Goal: Task Accomplishment & Management: Complete application form

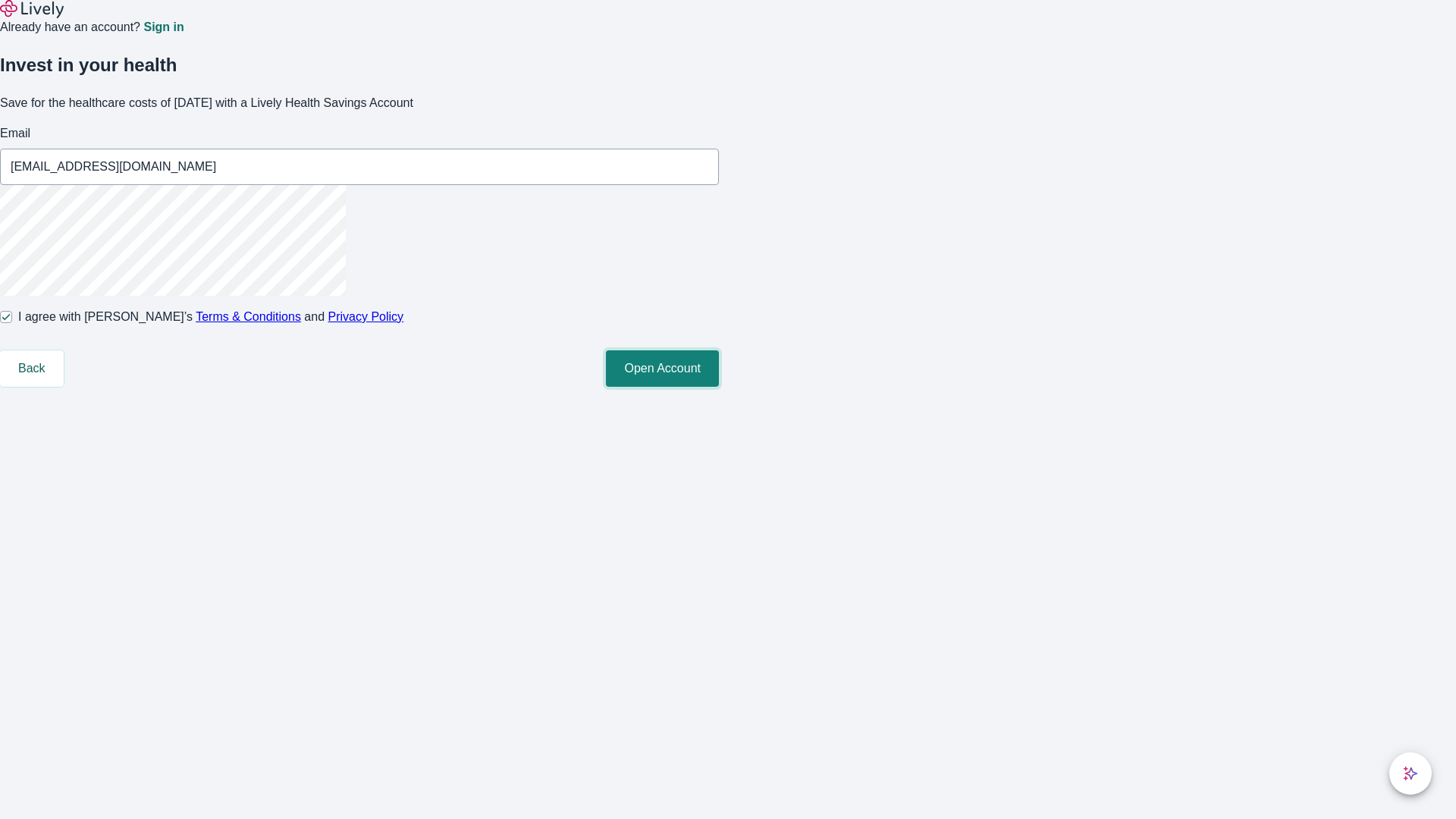
click at [719, 386] on button "Open Account" at bounding box center [662, 368] width 113 height 36
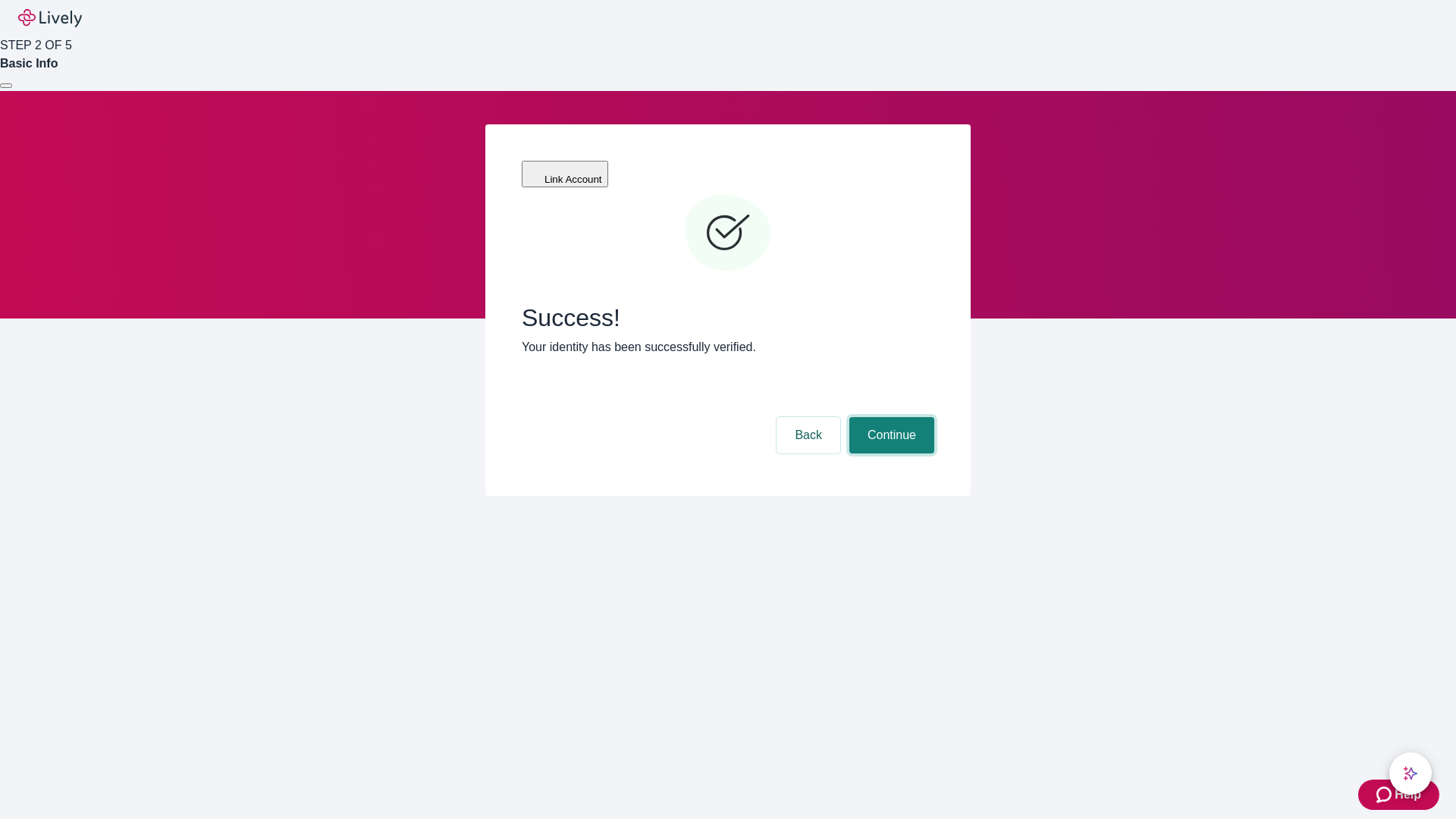
click at [890, 417] on button "Continue" at bounding box center [892, 435] width 85 height 36
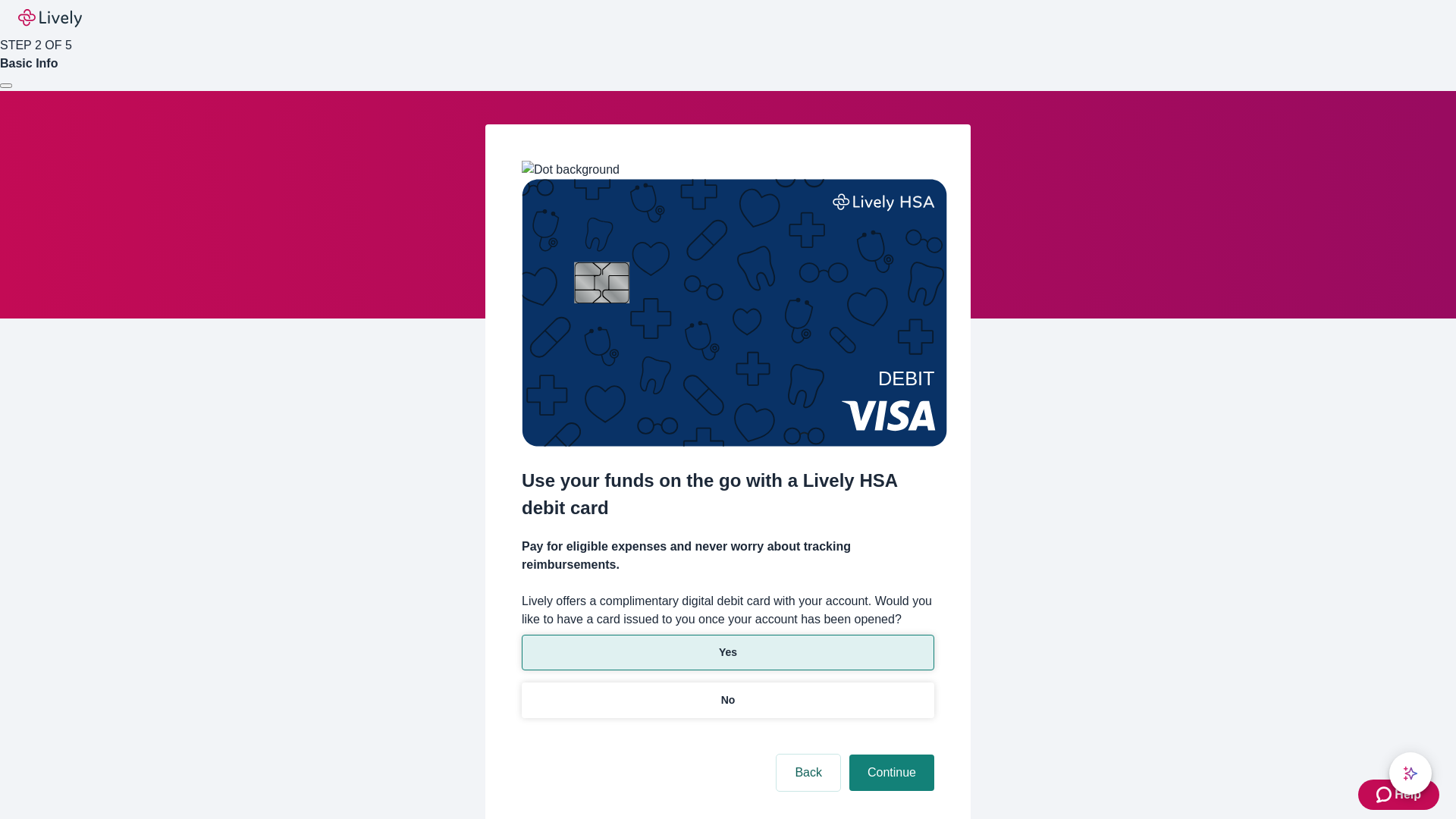
click at [727, 644] on p "Yes" at bounding box center [728, 652] width 18 height 16
click at [890, 754] on button "Continue" at bounding box center [892, 772] width 85 height 36
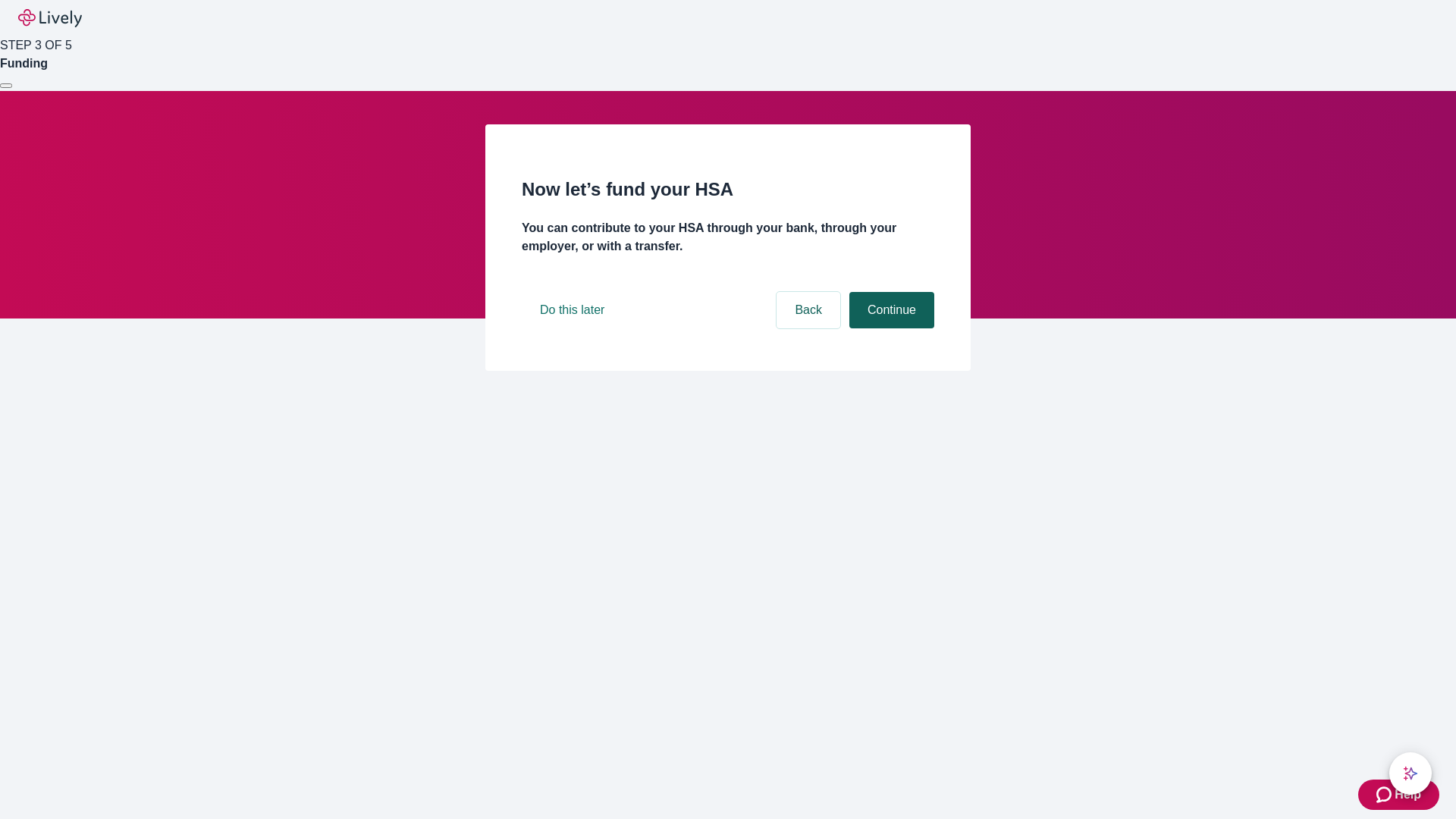
click at [890, 329] on button "Continue" at bounding box center [892, 310] width 85 height 36
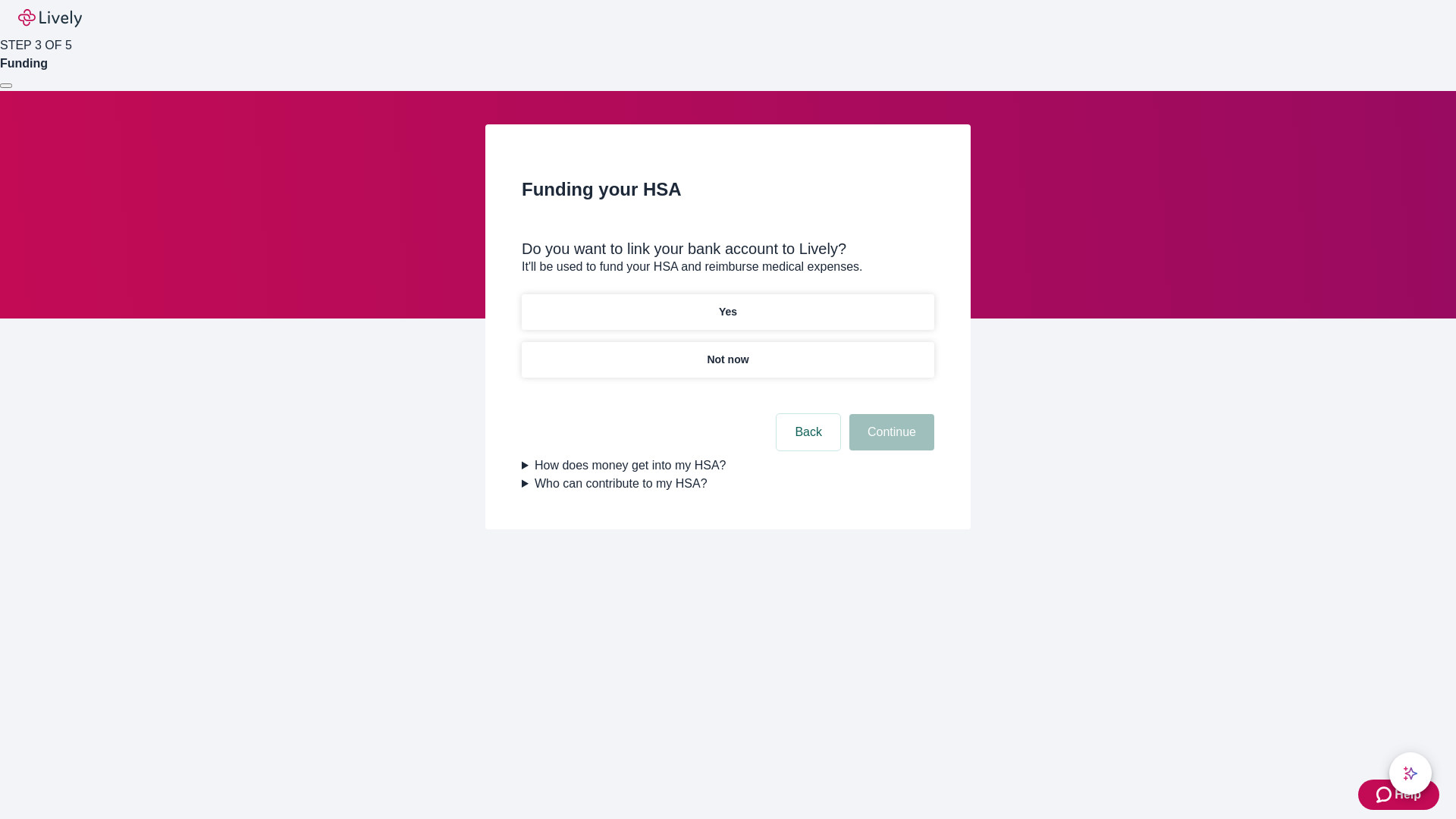
click at [727, 304] on p "Yes" at bounding box center [728, 312] width 18 height 16
click at [890, 414] on button "Continue" at bounding box center [892, 432] width 85 height 36
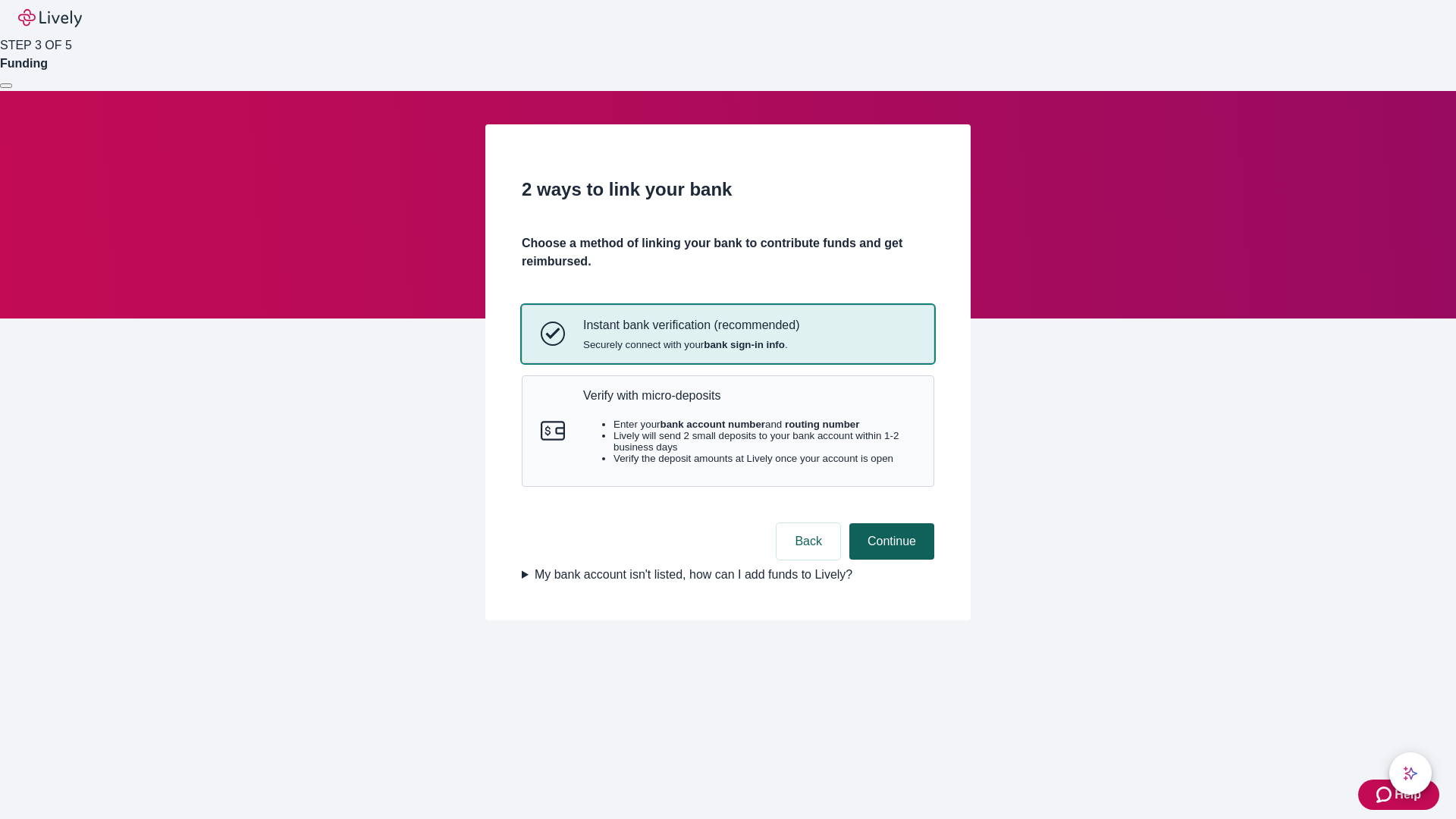
click at [749, 403] on p "Verify with micro-deposits" at bounding box center [749, 395] width 332 height 14
click at [890, 559] on button "Continue" at bounding box center [892, 541] width 85 height 36
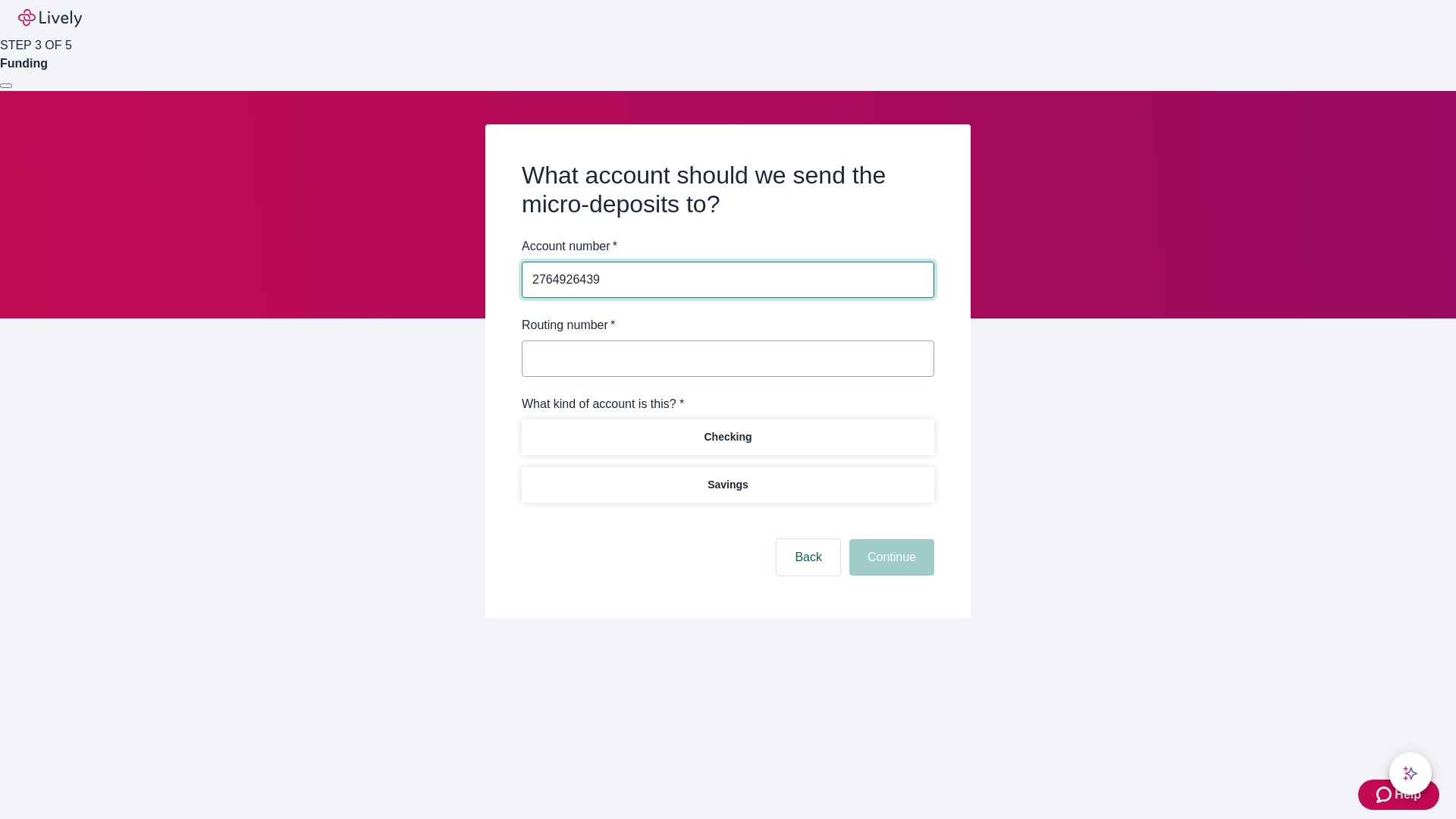
type input "2764926439"
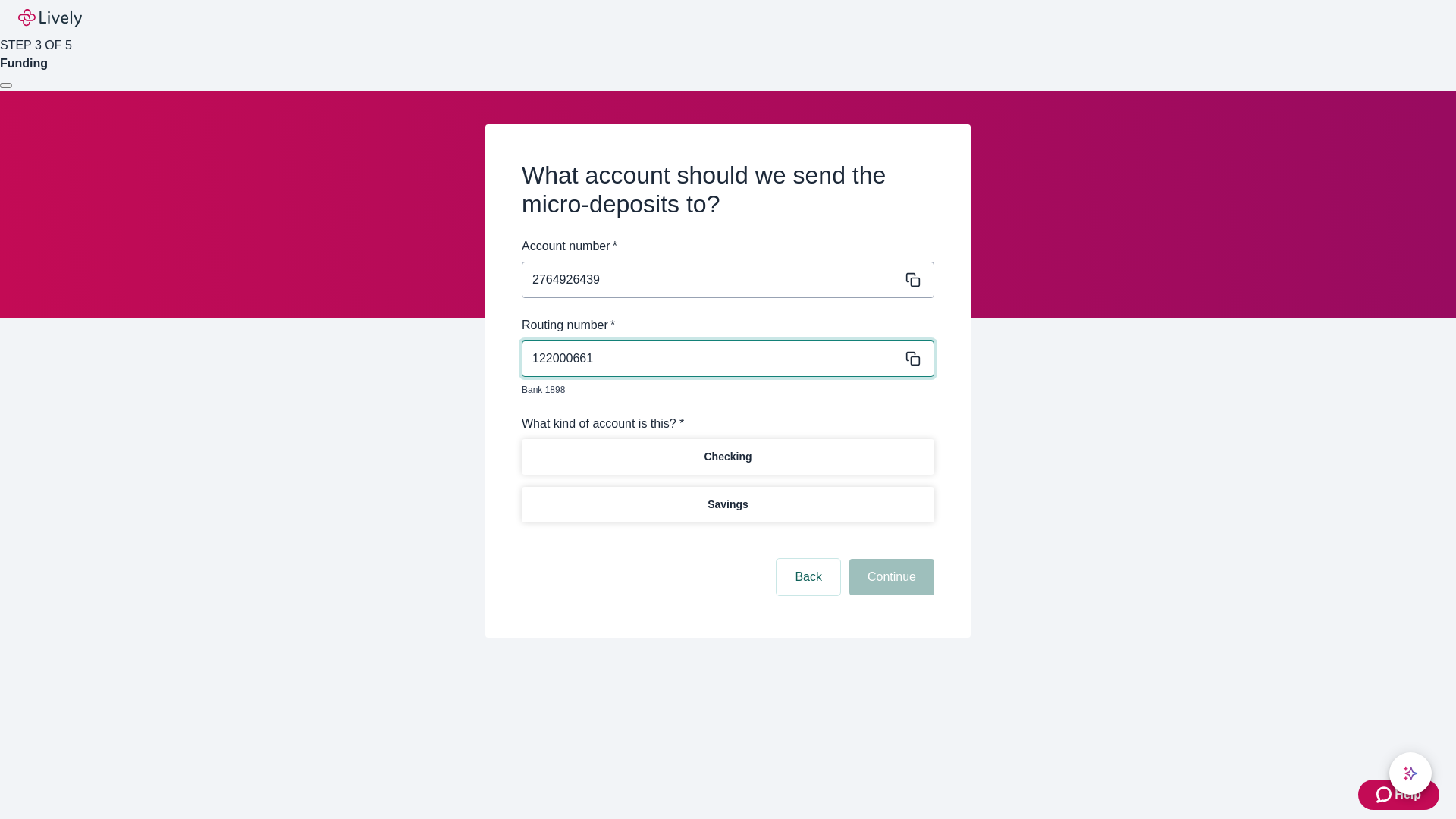
type input "122000661"
click at [727, 449] on p "Checking" at bounding box center [727, 457] width 48 height 16
click at [890, 559] on button "Continue" at bounding box center [892, 576] width 85 height 36
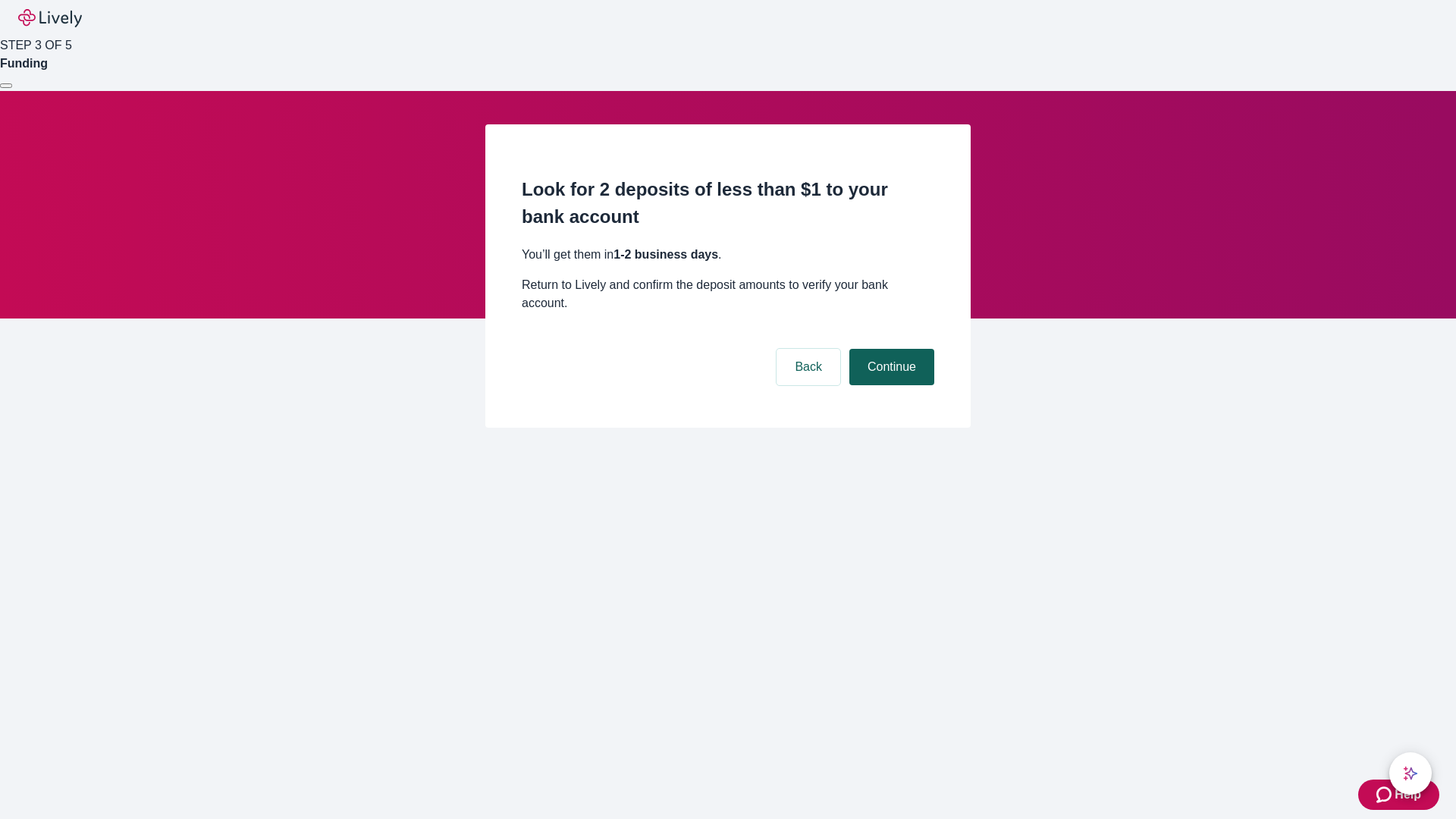
click at [890, 348] on button "Continue" at bounding box center [892, 367] width 85 height 36
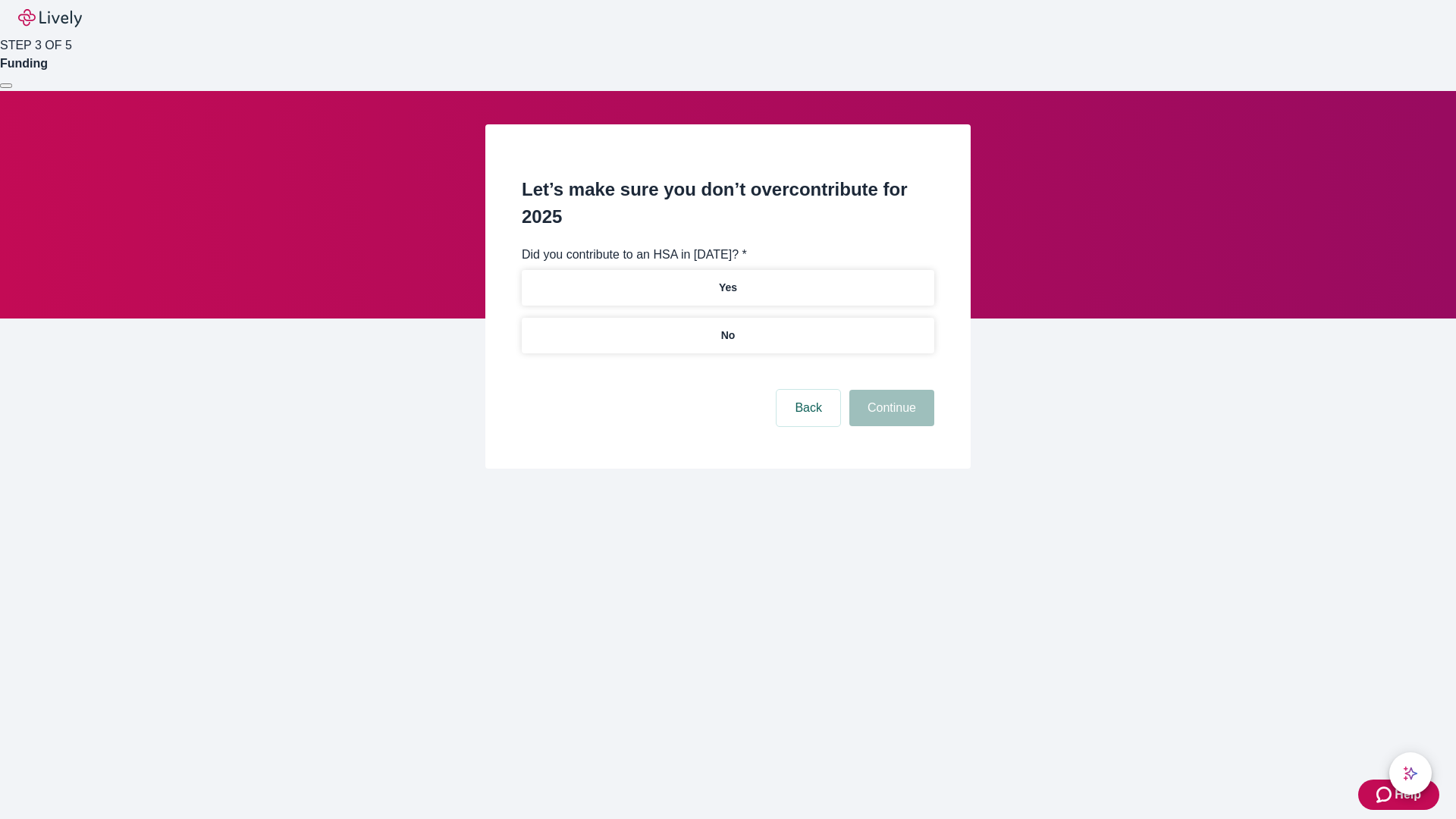
click at [727, 328] on p "No" at bounding box center [729, 336] width 14 height 16
click at [890, 390] on button "Continue" at bounding box center [892, 408] width 85 height 36
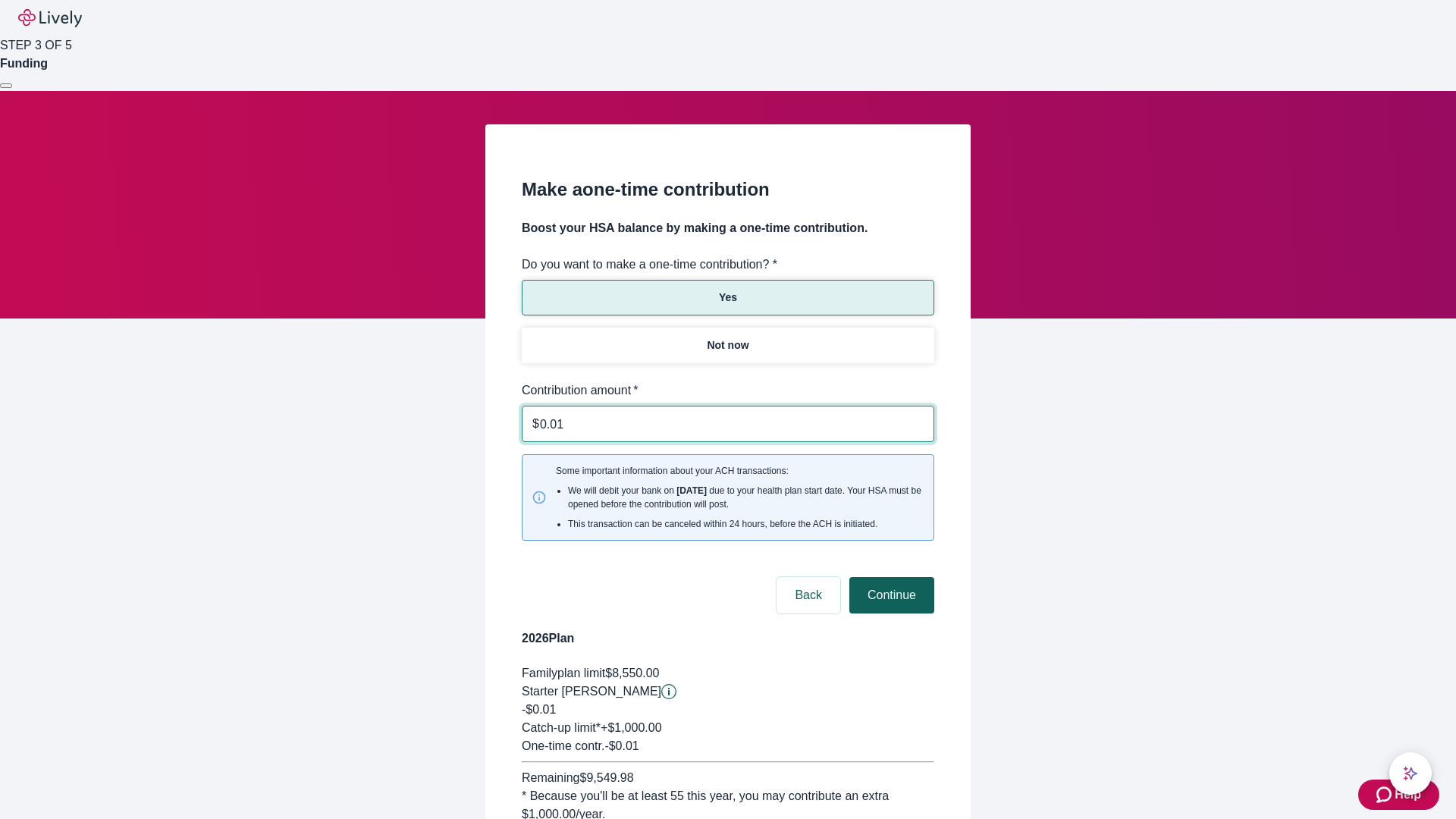
type input "0.01"
click at [890, 576] on button "Continue" at bounding box center [892, 595] width 85 height 36
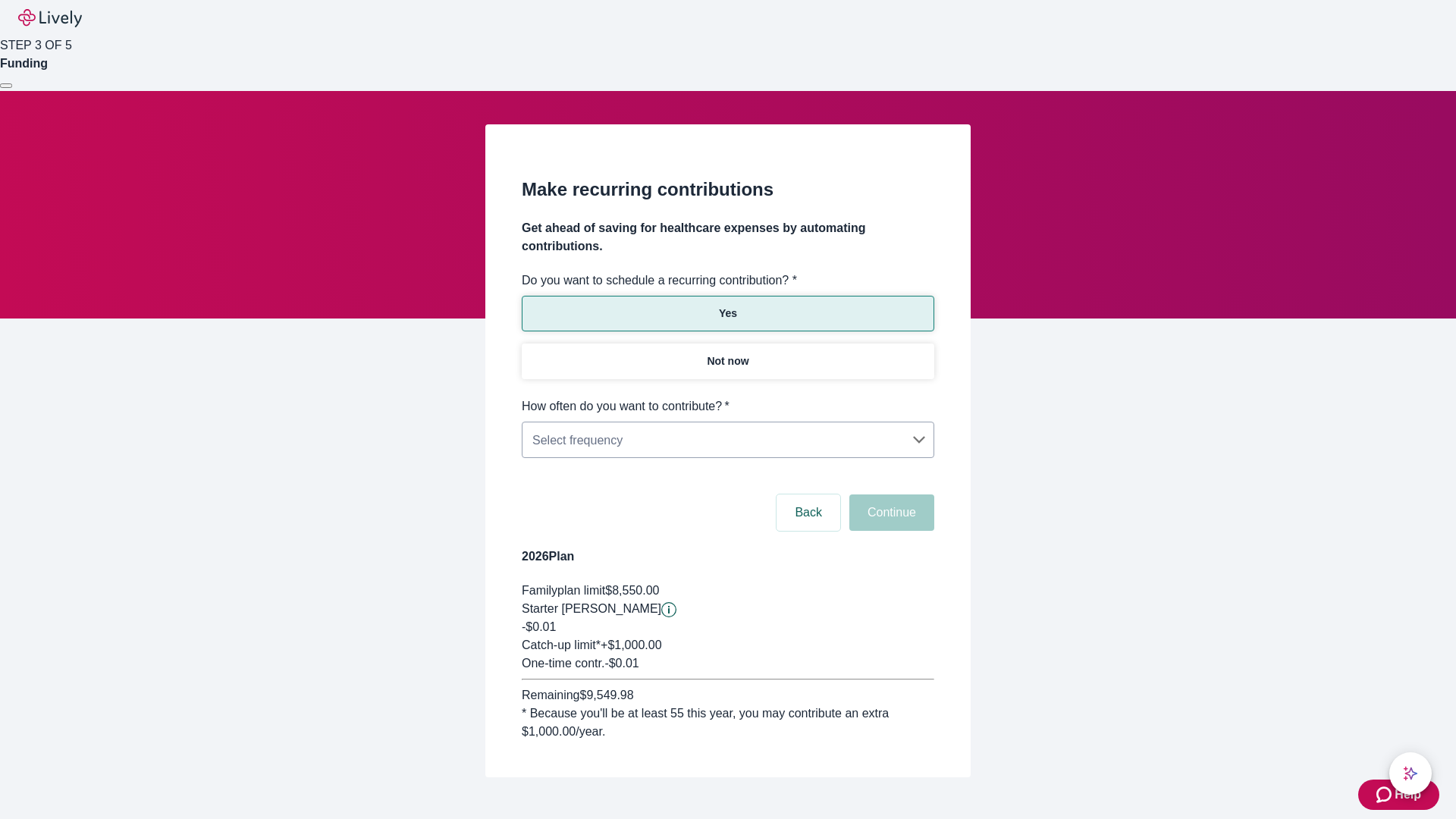
click at [727, 397] on body "Help STEP 3 OF 5 Funding Make recurring contributions Get ahead of saving for h…" at bounding box center [728, 424] width 1456 height 850
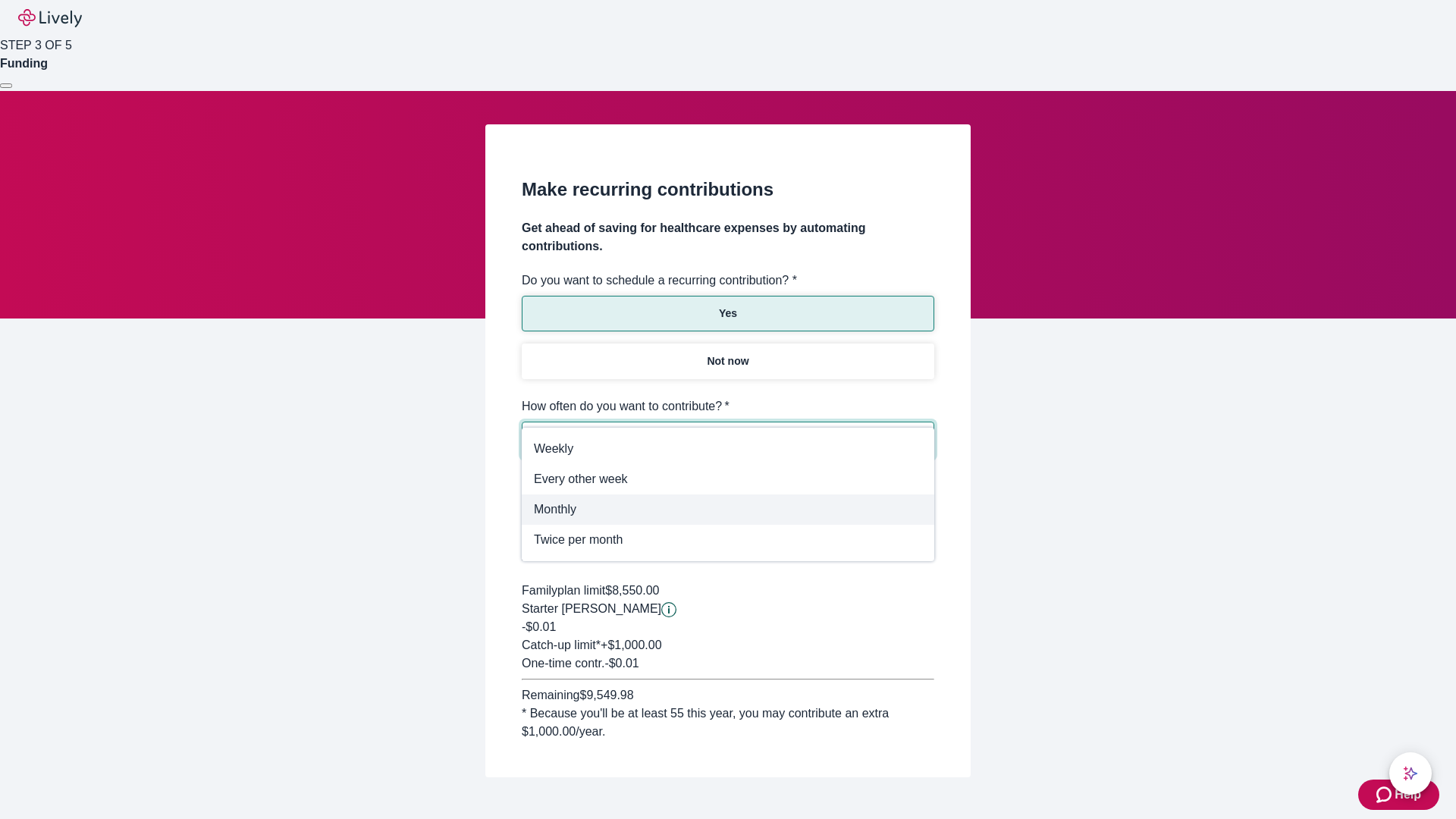
click at [728, 509] on span "Monthly" at bounding box center [728, 509] width 388 height 18
type input "Monthly"
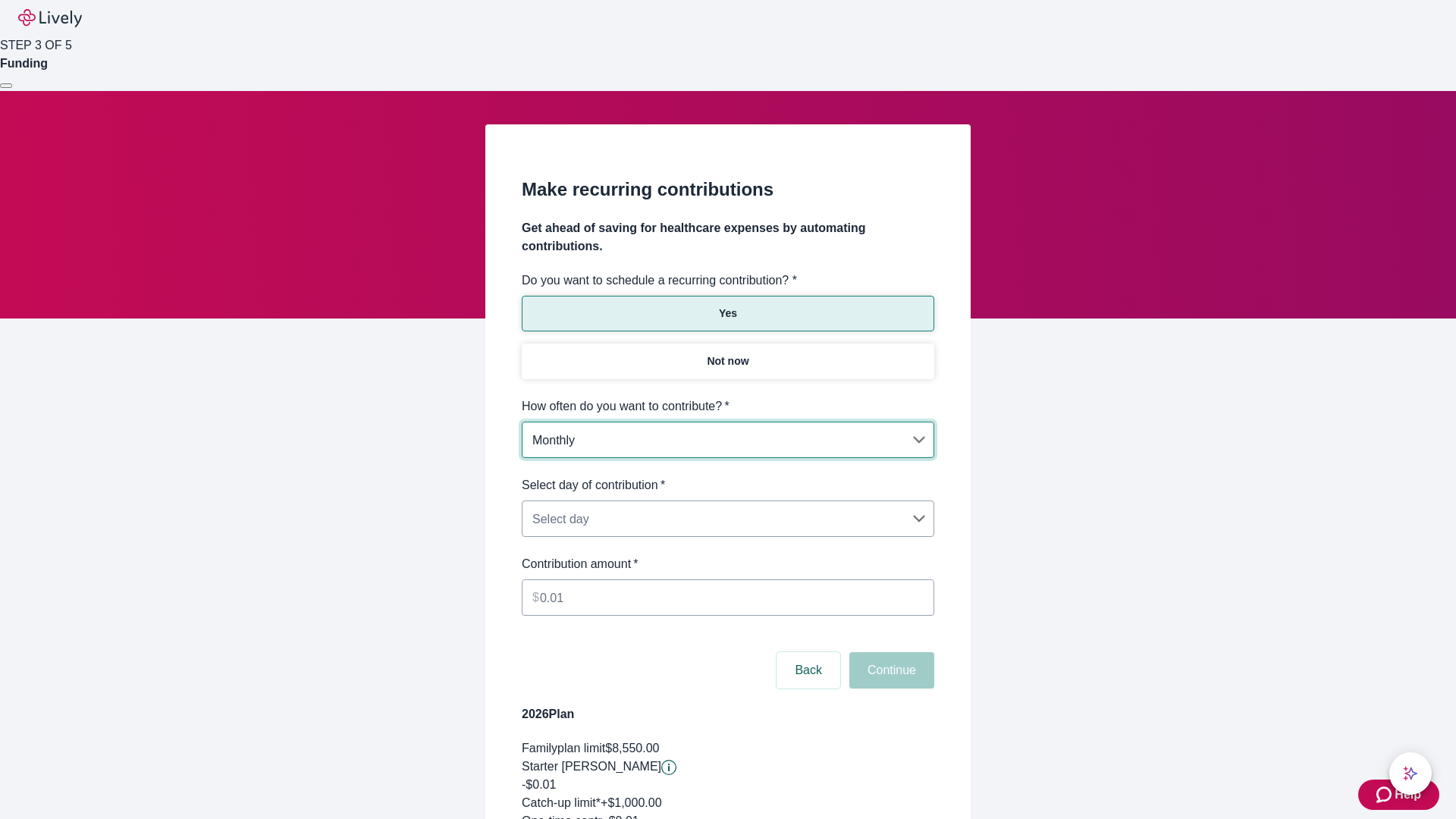
click at [727, 476] on body "Help STEP 3 OF 5 Funding Make recurring contributions Get ahead of saving for h…" at bounding box center [728, 503] width 1456 height 1007
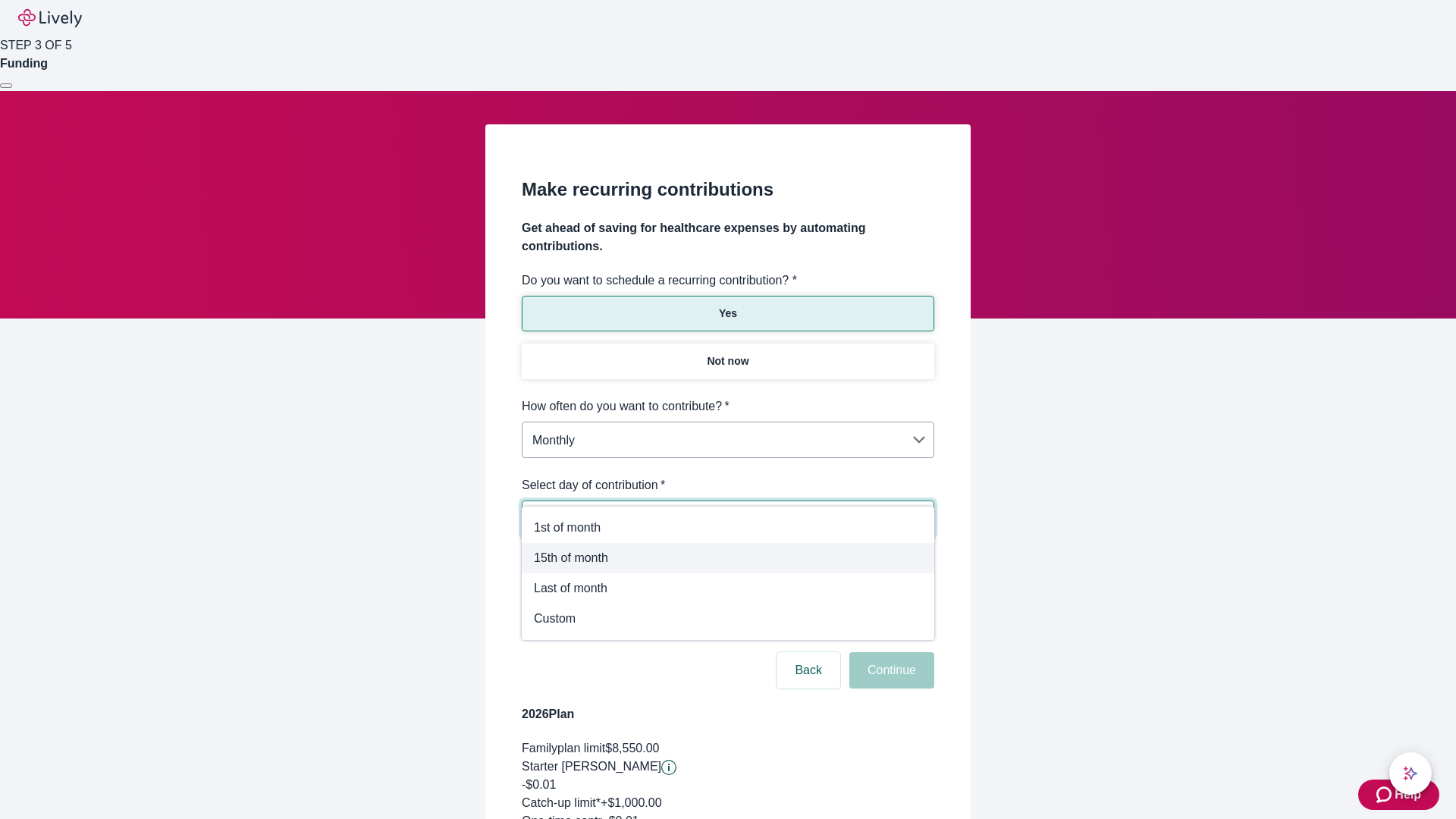
click at [728, 558] on span "15th of month" at bounding box center [728, 557] width 388 height 18
type input "Monthly15th"
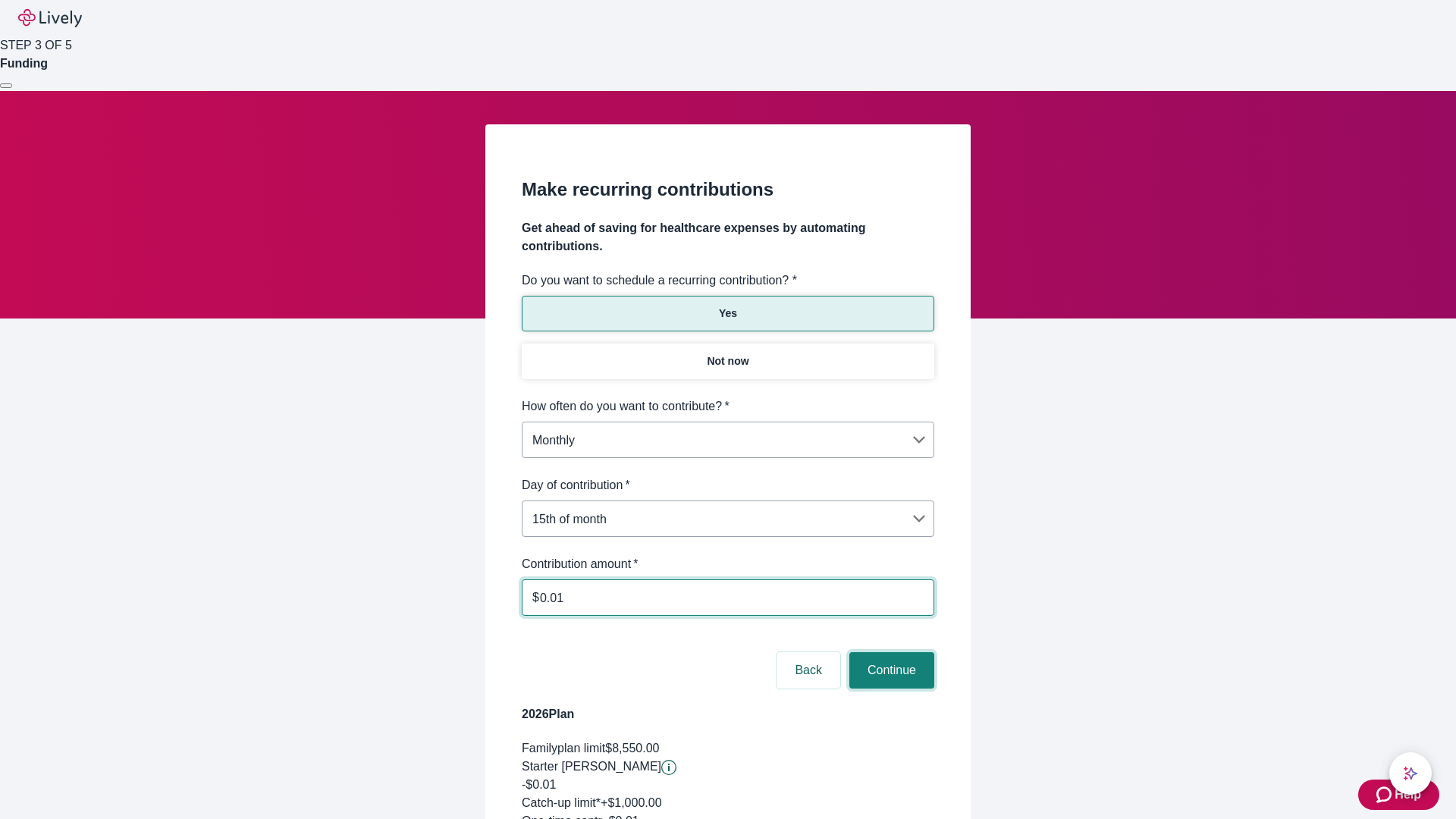
click at [890, 652] on button "Continue" at bounding box center [892, 670] width 85 height 36
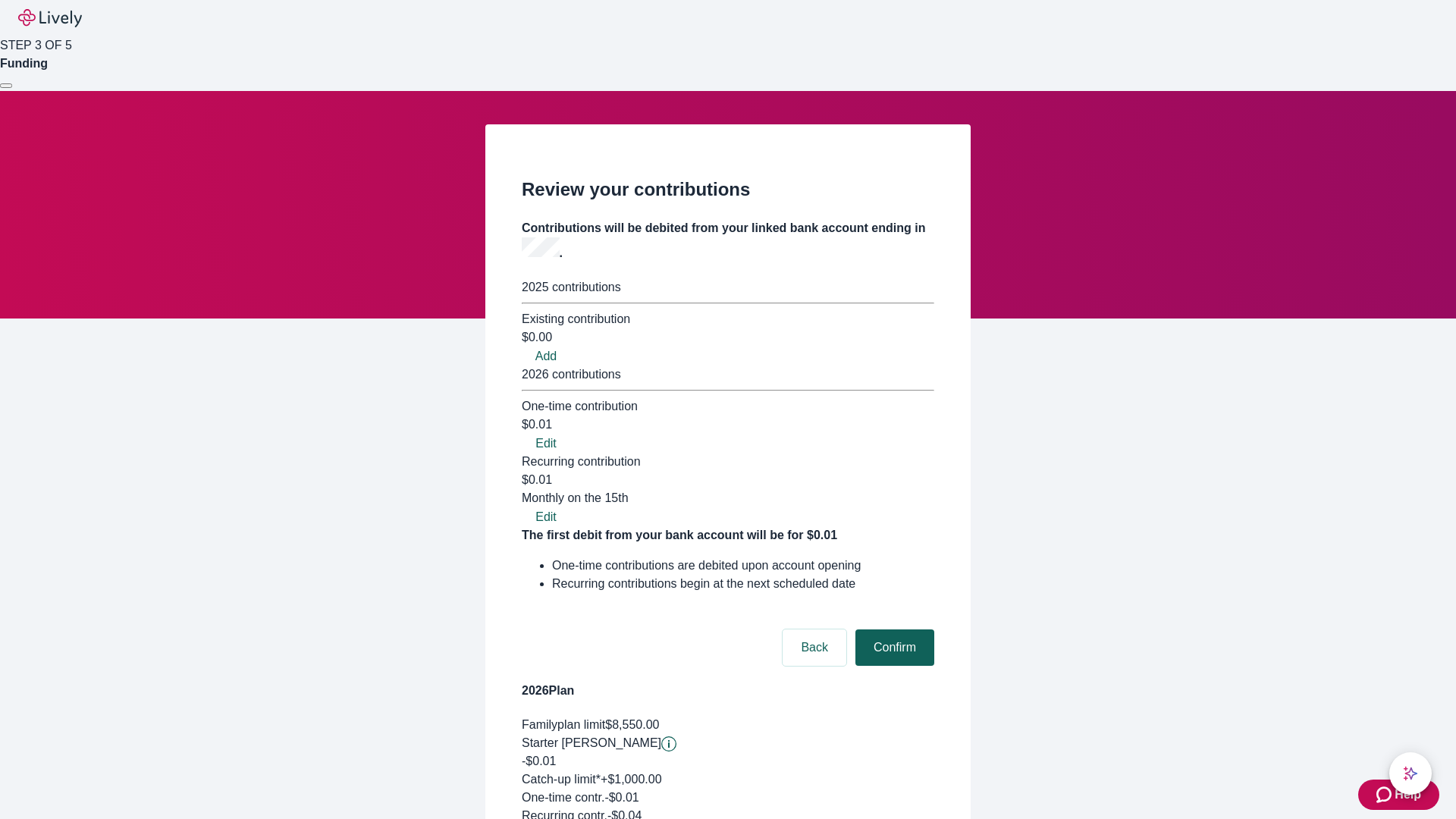
click at [893, 629] on button "Confirm" at bounding box center [895, 647] width 79 height 36
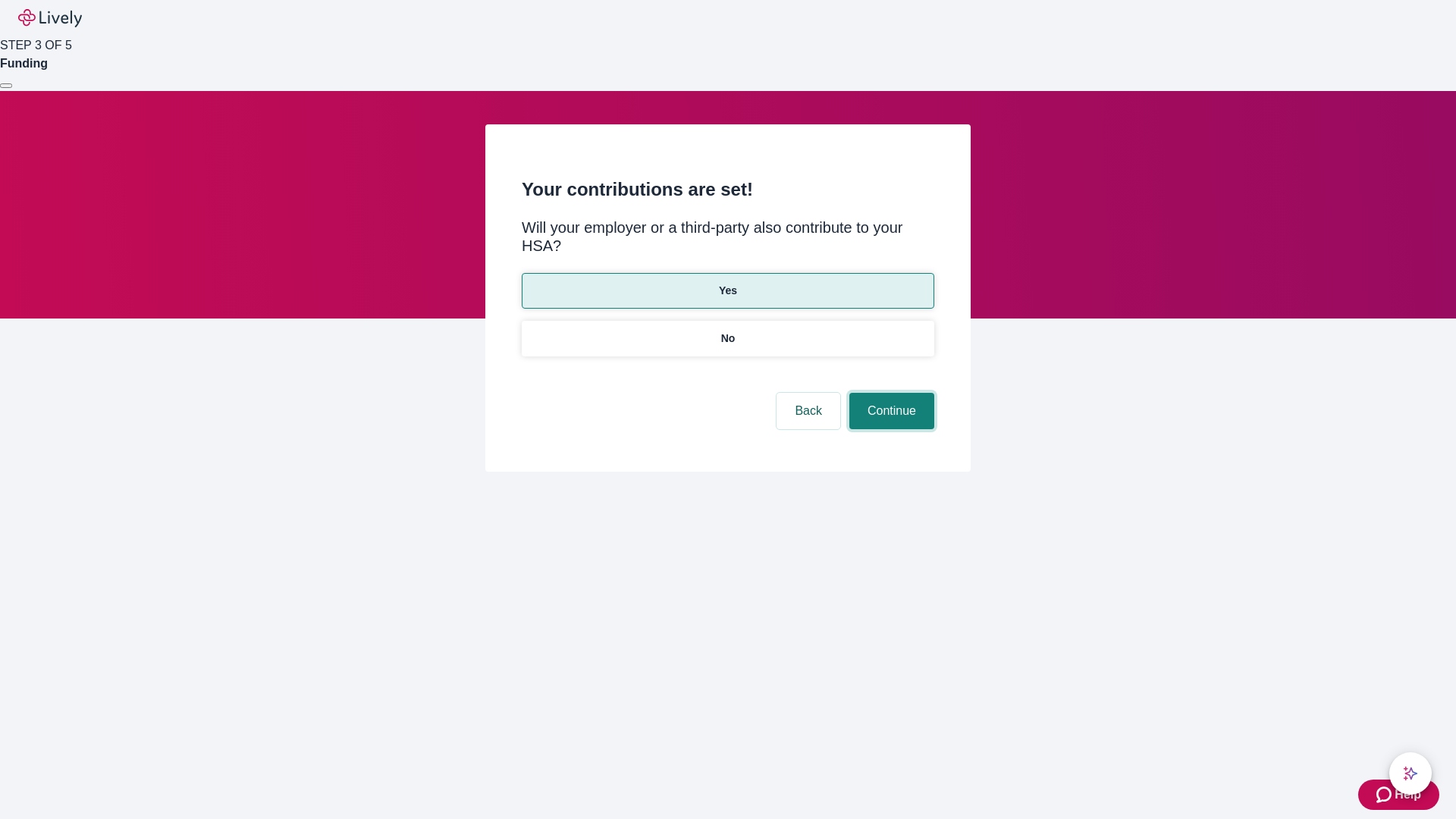
click at [890, 393] on button "Continue" at bounding box center [892, 411] width 85 height 36
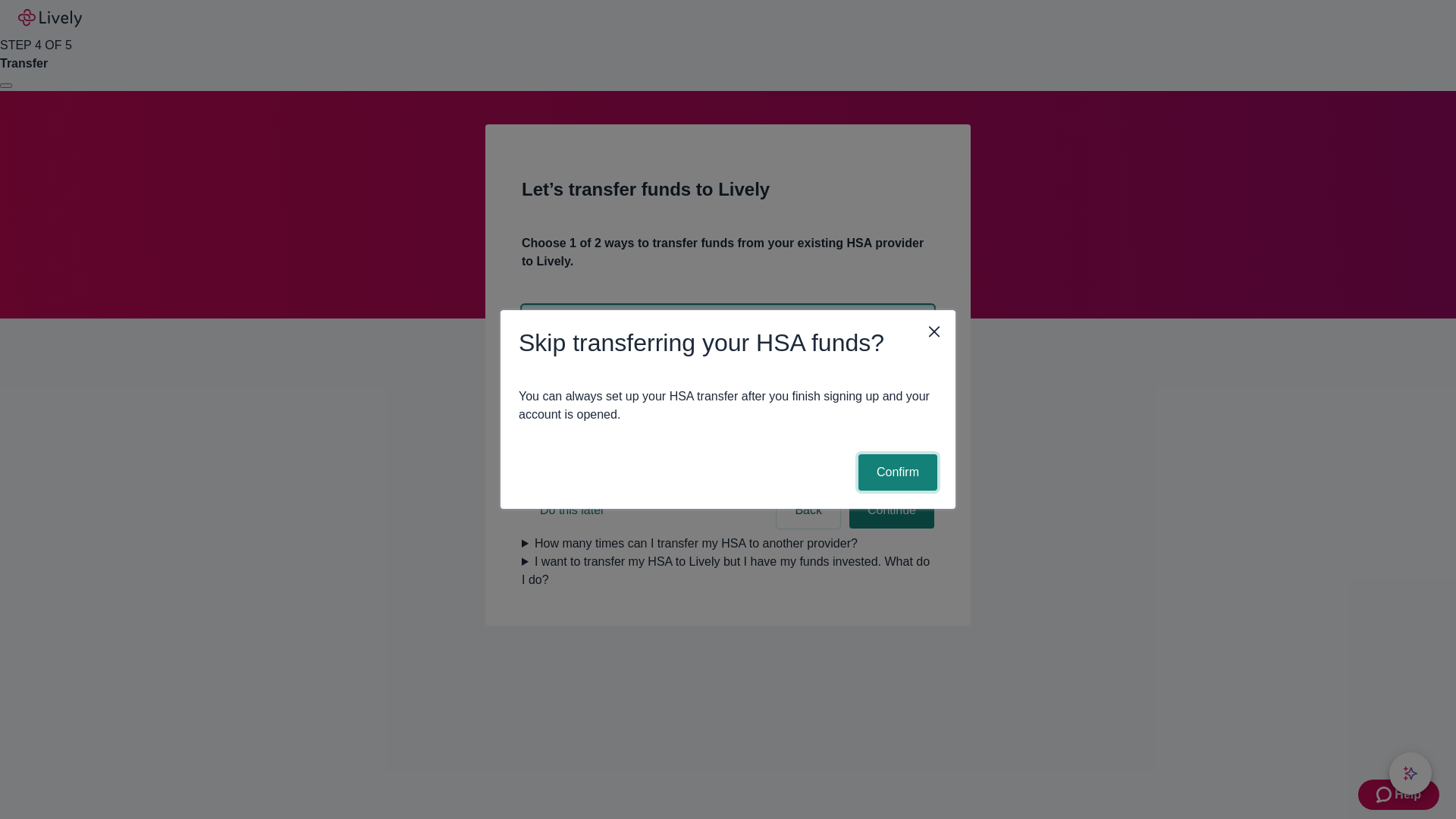
click at [896, 472] on button "Confirm" at bounding box center [897, 472] width 79 height 36
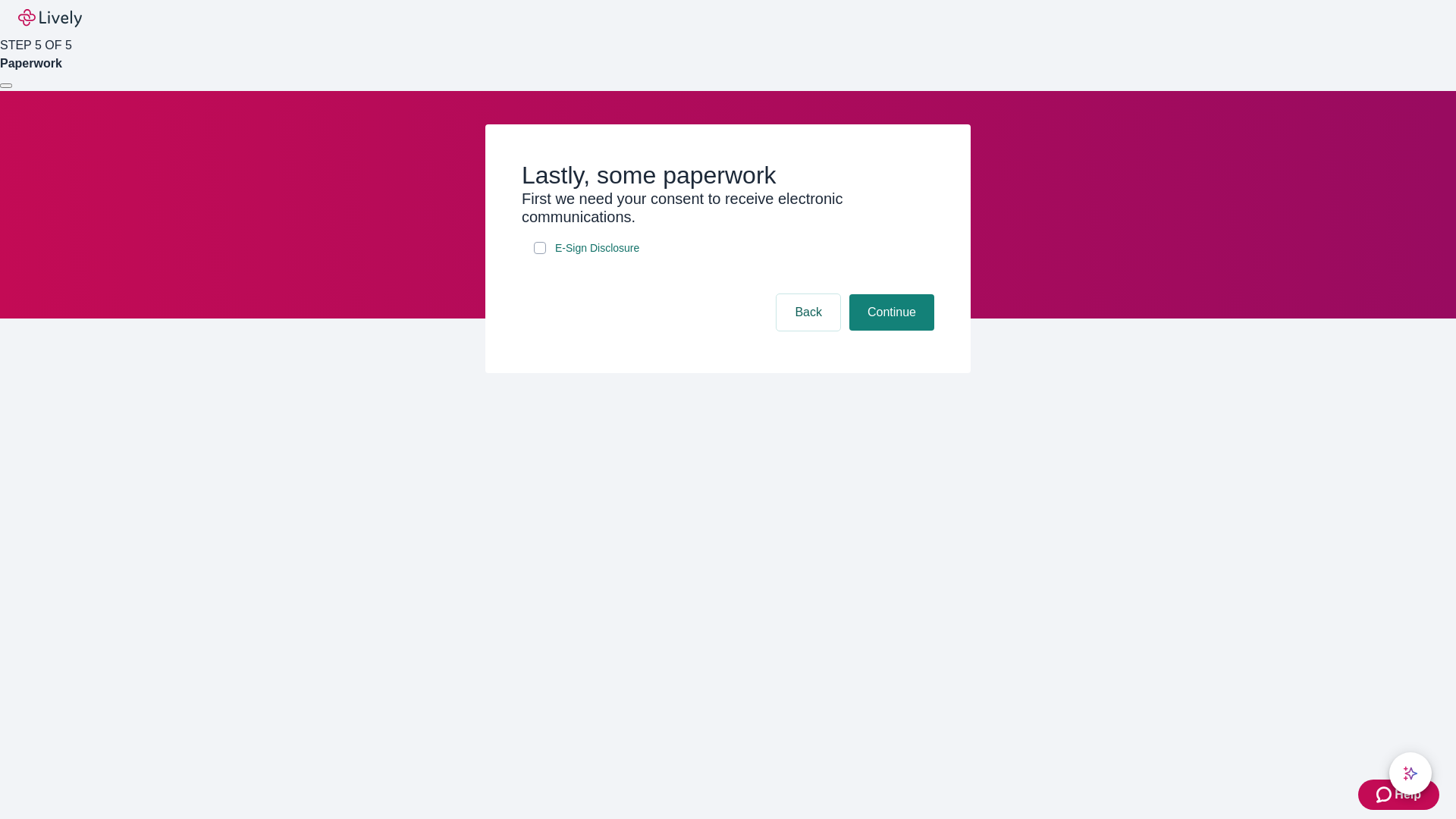
click at [540, 254] on input "E-Sign Disclosure" at bounding box center [540, 247] width 12 height 12
checkbox input "true"
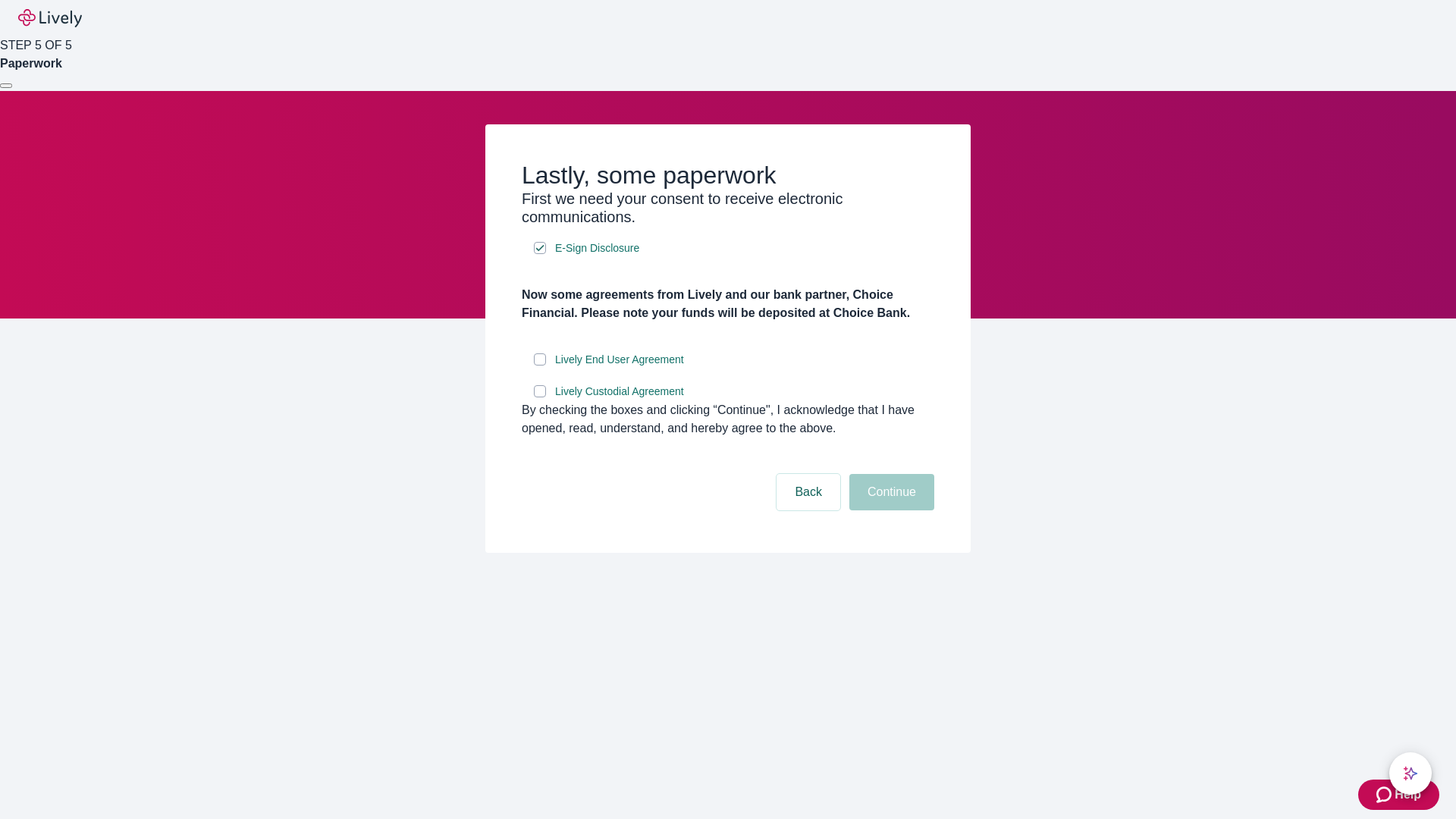
click at [540, 366] on input "Lively End User Agreement" at bounding box center [540, 358] width 12 height 12
checkbox input "true"
click at [540, 397] on input "Lively Custodial Agreement" at bounding box center [540, 391] width 12 height 12
checkbox input "true"
click at [890, 510] on button "Continue" at bounding box center [892, 492] width 85 height 36
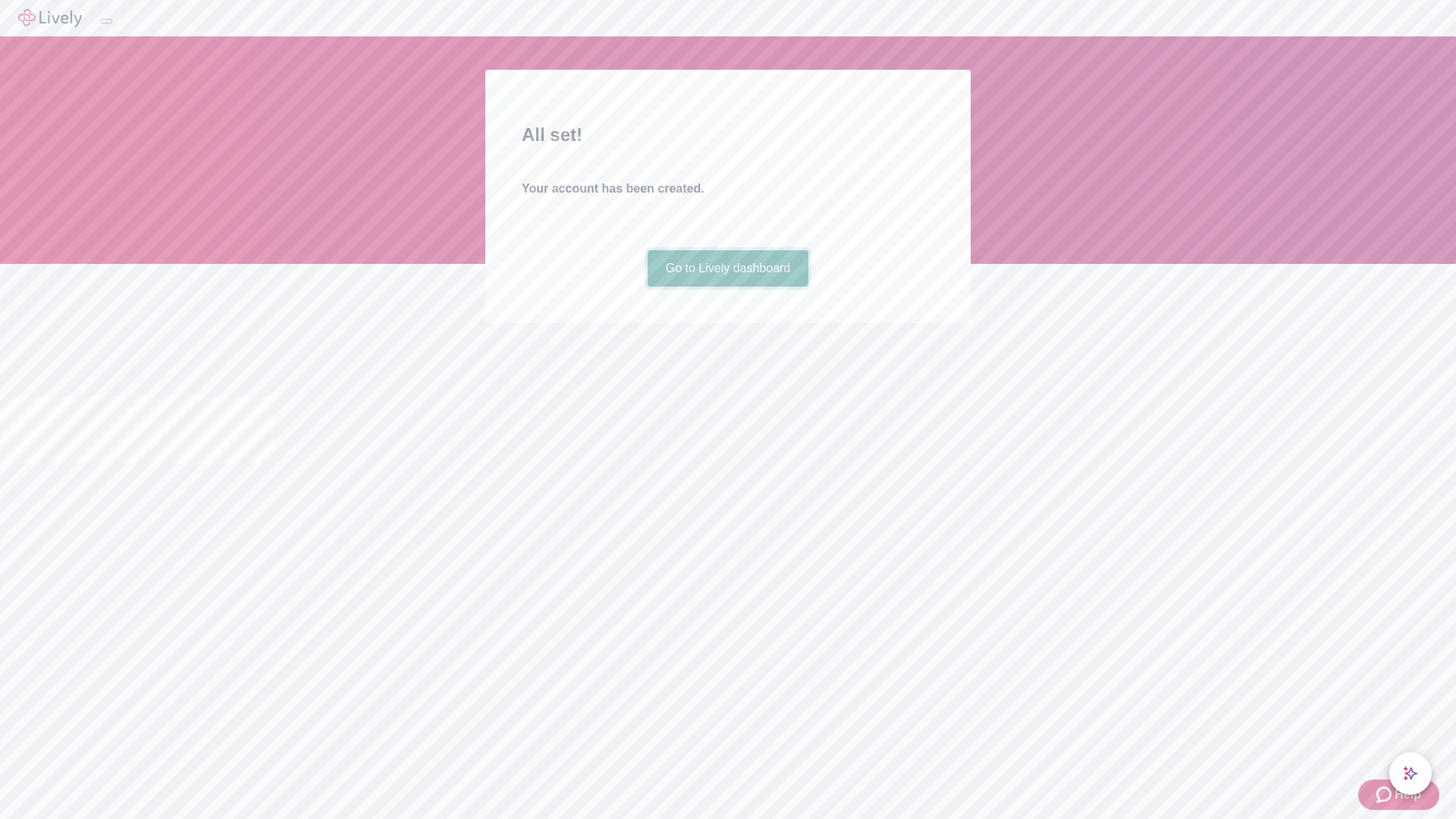
click at [727, 287] on link "Go to Lively dashboard" at bounding box center [728, 268] width 161 height 36
